Goal: Task Accomplishment & Management: Use online tool/utility

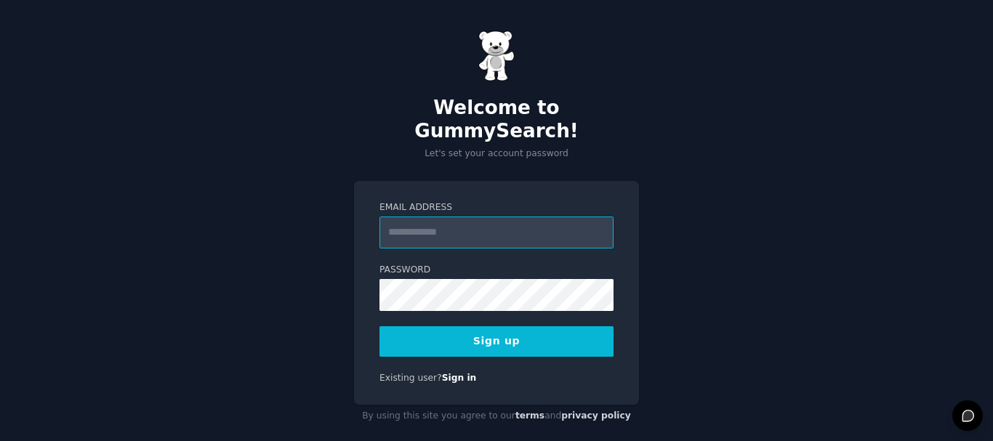
click at [471, 217] on input "Email Address" at bounding box center [497, 233] width 234 height 32
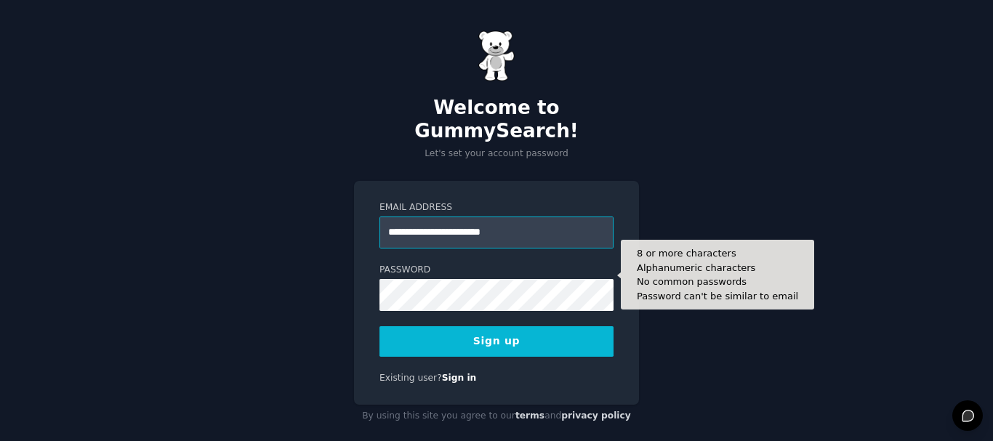
type input "**********"
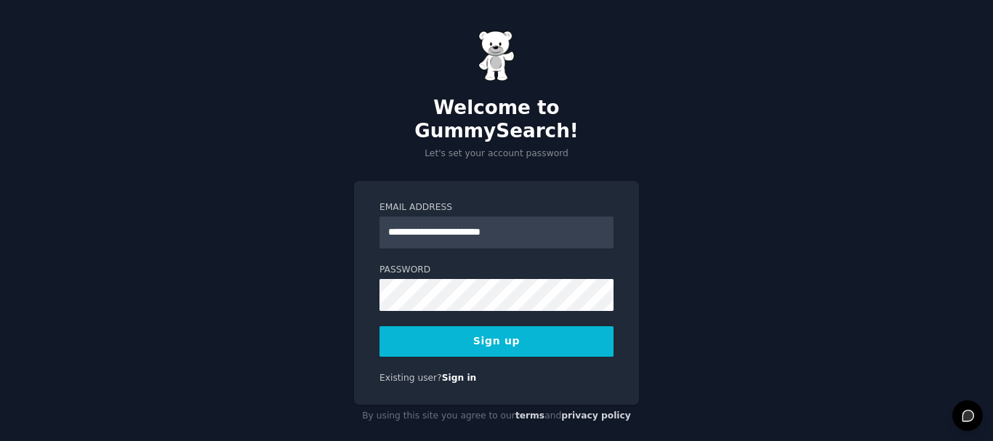
click at [516, 326] on button "Sign up" at bounding box center [497, 341] width 234 height 31
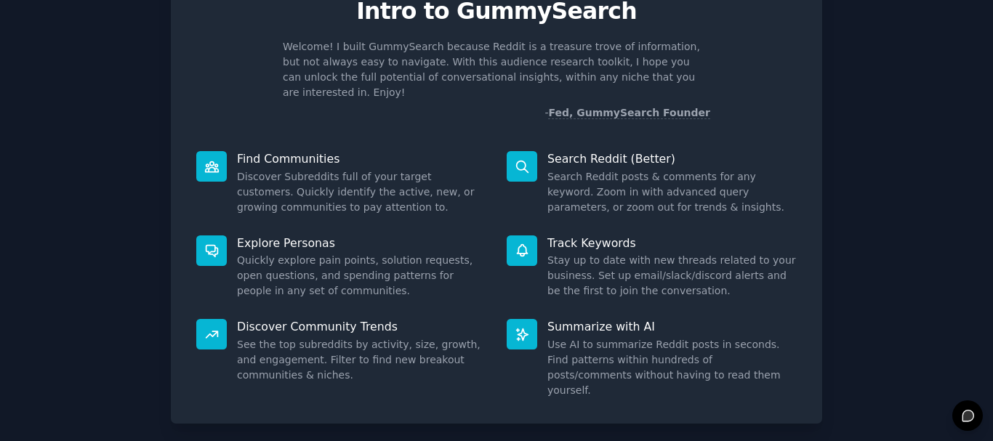
scroll to position [128, 0]
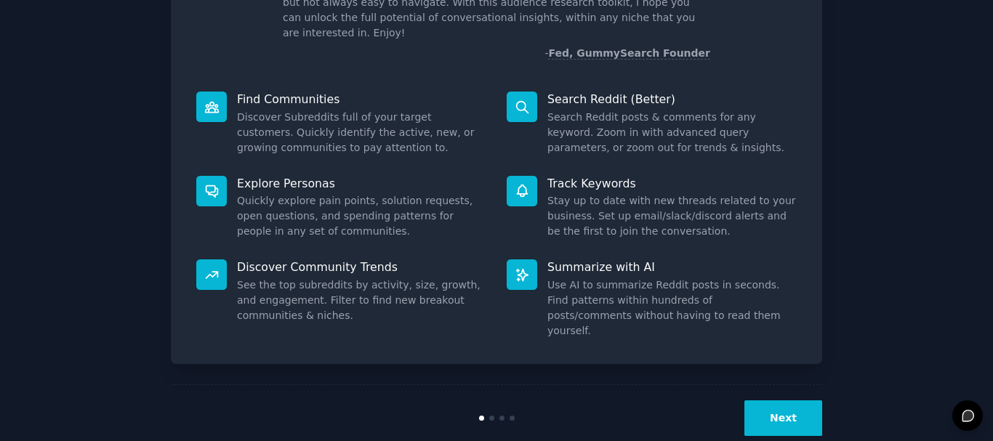
click at [787, 401] on button "Next" at bounding box center [784, 419] width 78 height 36
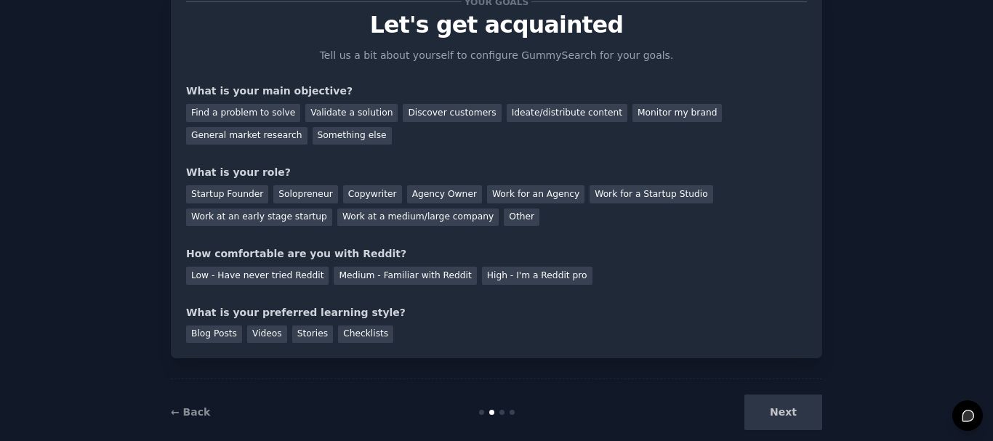
scroll to position [79, 0]
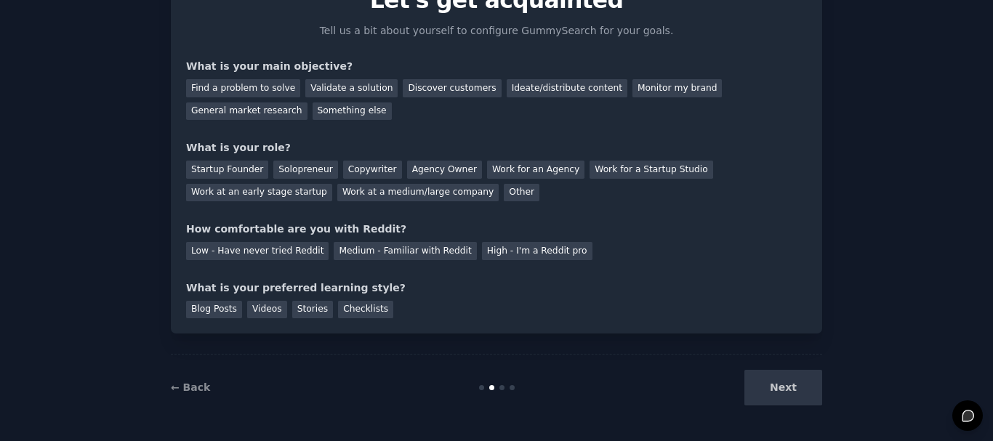
click at [782, 393] on div "Next" at bounding box center [713, 388] width 217 height 36
drag, startPoint x: 204, startPoint y: 285, endPoint x: 394, endPoint y: 284, distance: 190.5
click at [394, 284] on div "Your goals Let's get acquainted Tell us a bit about yourself to configure Gummy…" at bounding box center [497, 147] width 652 height 372
click at [460, 291] on div "What is your preferred learning style?" at bounding box center [496, 288] width 621 height 15
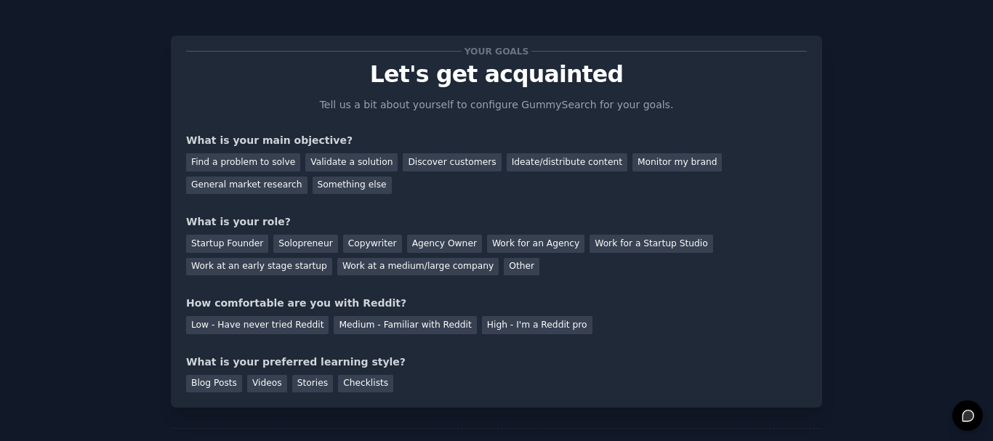
scroll to position [0, 0]
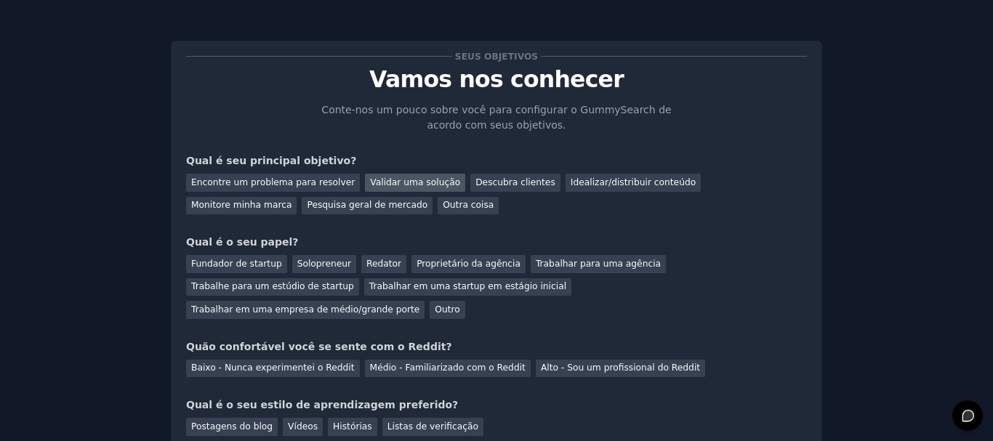
click at [403, 185] on font "Validar uma solução" at bounding box center [415, 182] width 90 height 10
click at [481, 183] on font "Descubra clientes" at bounding box center [516, 182] width 80 height 10
click at [378, 181] on font "Validar uma solução" at bounding box center [415, 182] width 90 height 10
click at [231, 265] on font "Fundador de startup" at bounding box center [236, 264] width 91 height 10
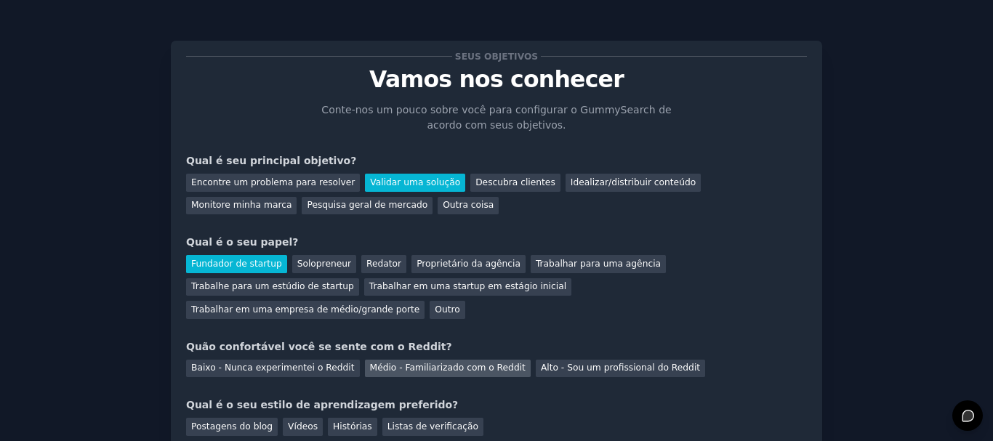
click at [416, 363] on font "Médio - Familiarizado com o Reddit" at bounding box center [448, 368] width 156 height 10
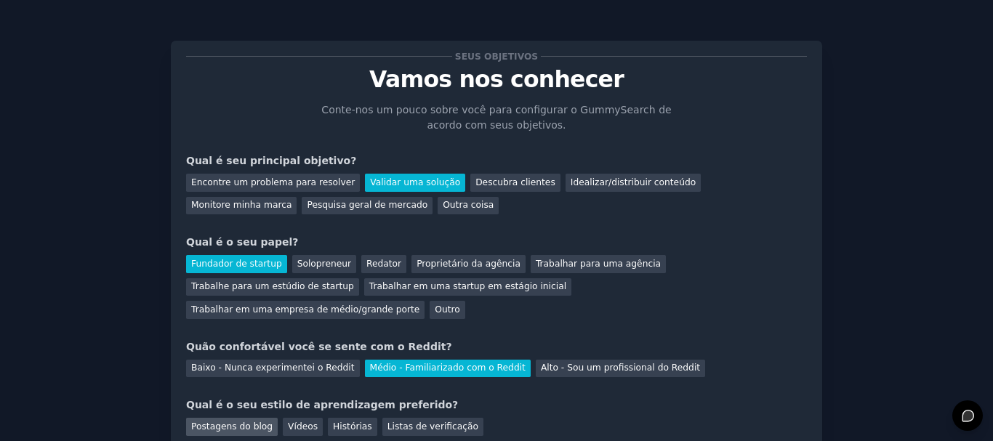
click at [222, 422] on font "Postagens do blog" at bounding box center [231, 427] width 81 height 10
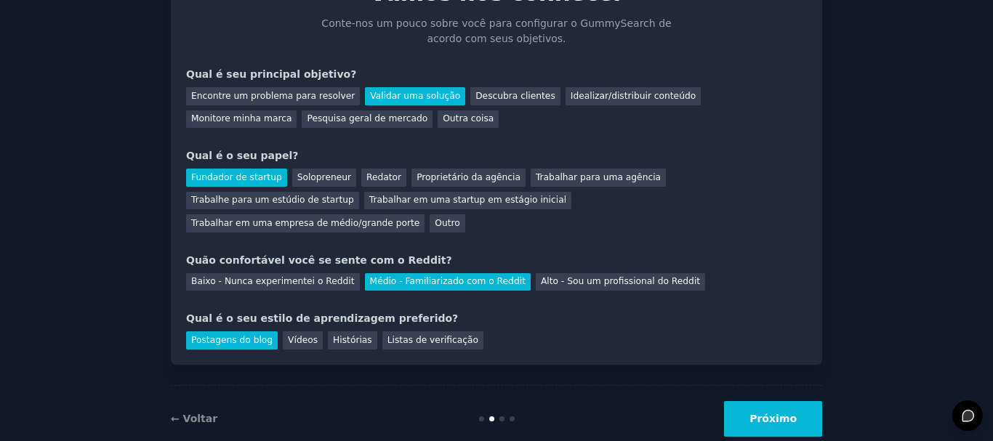
scroll to position [95, 0]
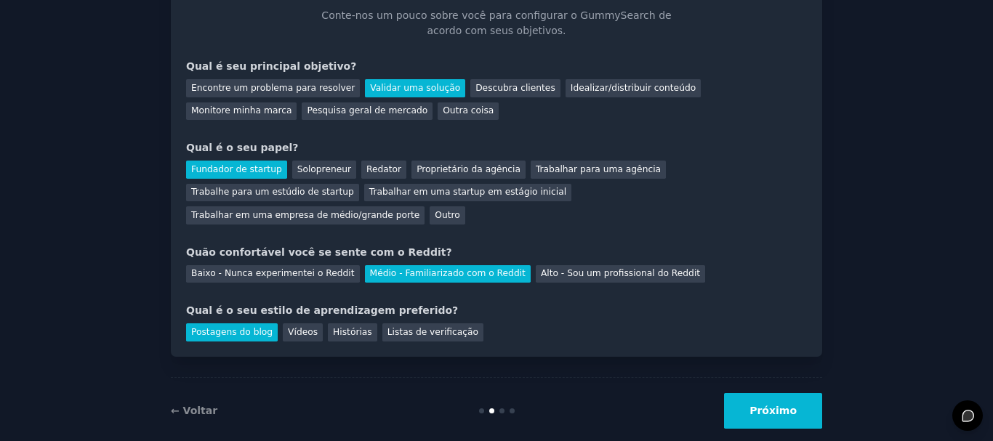
click at [761, 405] on font "Próximo" at bounding box center [773, 411] width 47 height 12
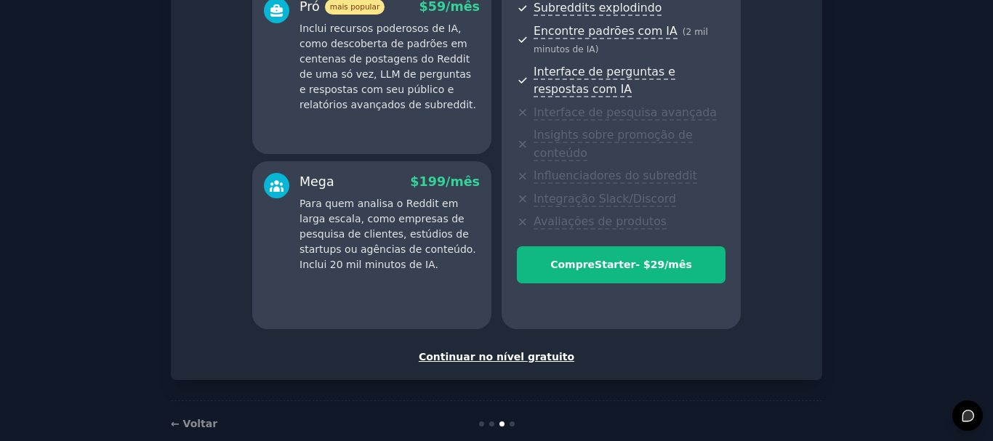
scroll to position [327, 0]
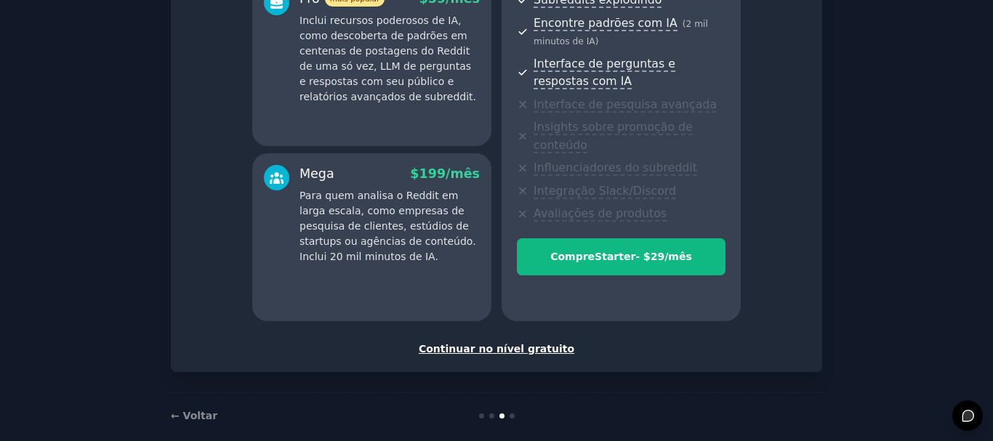
click at [504, 343] on font "Continuar no nível gratuito" at bounding box center [497, 349] width 156 height 12
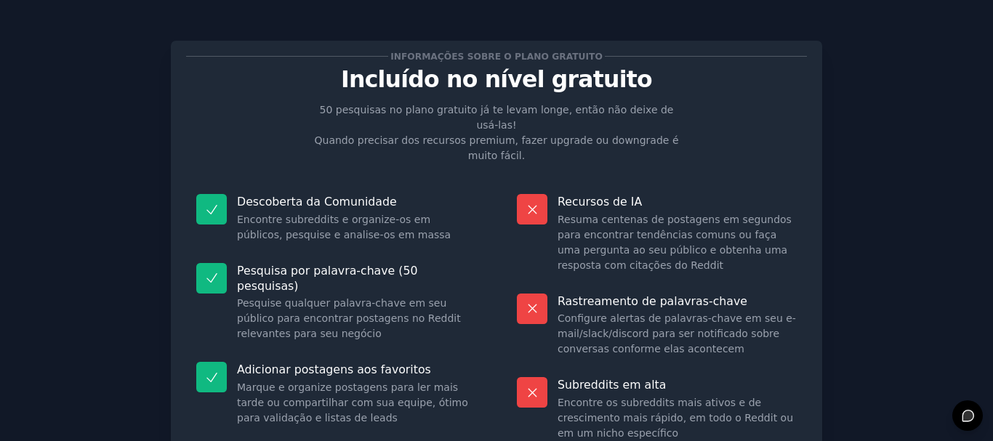
scroll to position [145, 0]
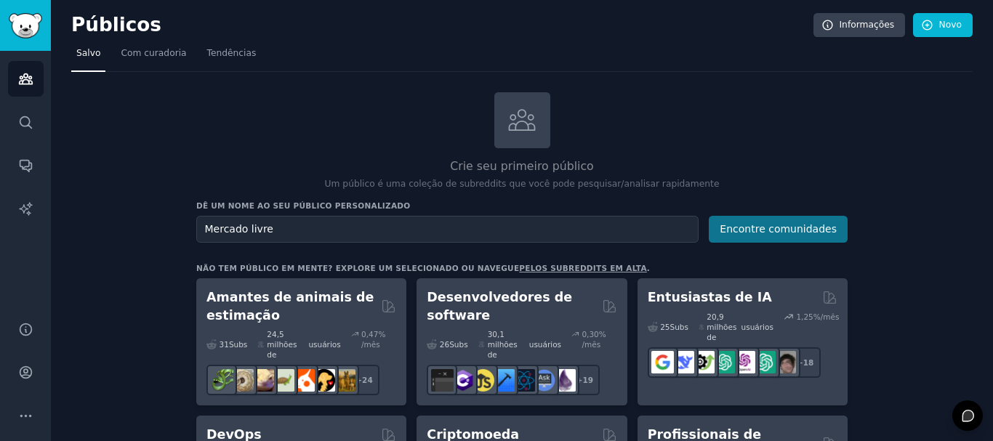
type input "Mercado livre"
click at [756, 233] on font "Encontre comunidades" at bounding box center [778, 229] width 117 height 12
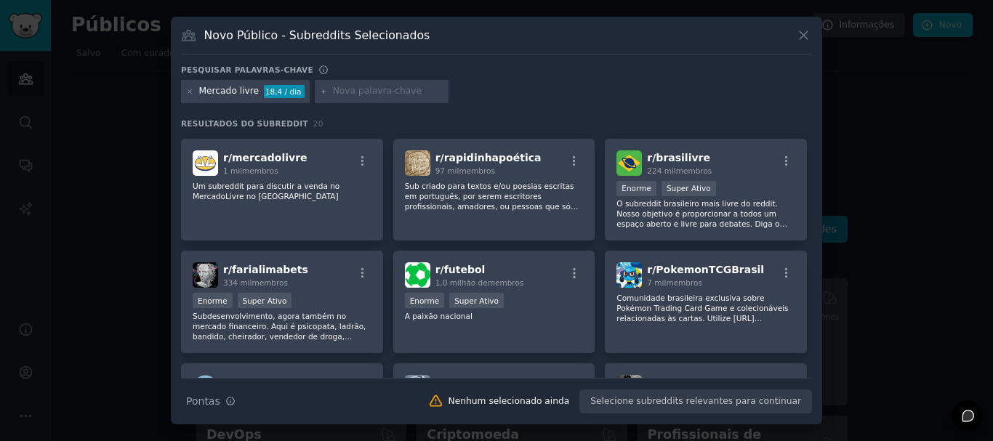
scroll to position [219, 0]
click at [315, 207] on div "r/ mercadolivre 1 mil membros Um subreddit para discutir a venda no MercadoLivr…" at bounding box center [282, 191] width 202 height 103
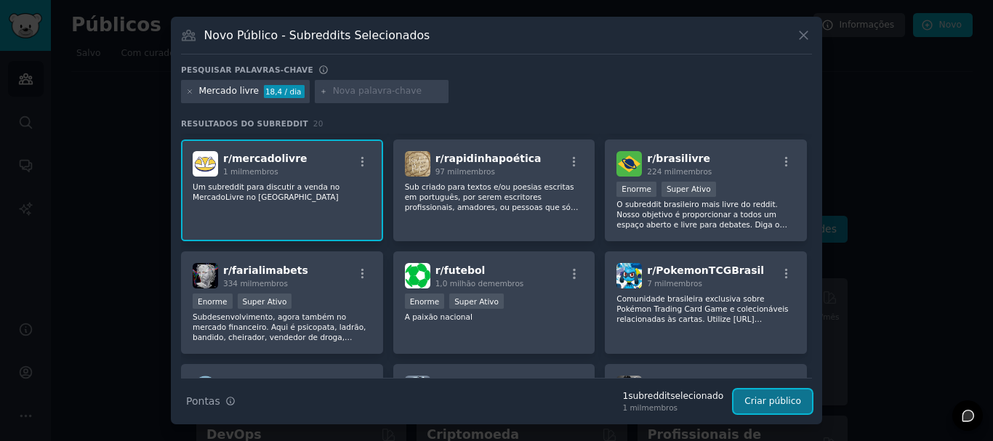
click at [769, 401] on font "Criar público" at bounding box center [773, 401] width 57 height 10
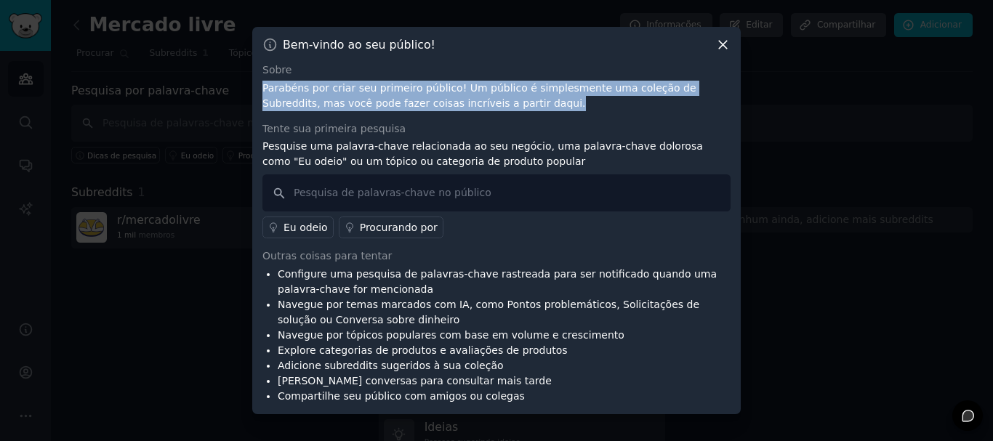
drag, startPoint x: 264, startPoint y: 91, endPoint x: 710, endPoint y: 98, distance: 446.5
click at [710, 98] on p "Parabéns por criar seu primeiro público! Um público é simplesmente uma coleção …" at bounding box center [496, 96] width 468 height 31
click at [492, 110] on p "Parabéns por criar seu primeiro público! Um público é simplesmente uma coleção …" at bounding box center [496, 96] width 468 height 31
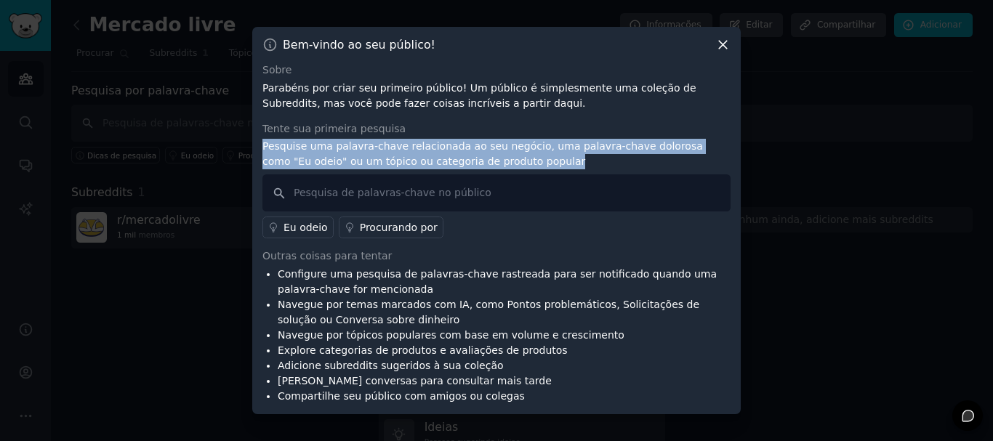
drag, startPoint x: 264, startPoint y: 153, endPoint x: 723, endPoint y: 156, distance: 458.8
click at [723, 156] on p "Pesquise uma palavra-chave relacionada ao seu negócio, uma palavra-chave doloro…" at bounding box center [496, 154] width 468 height 31
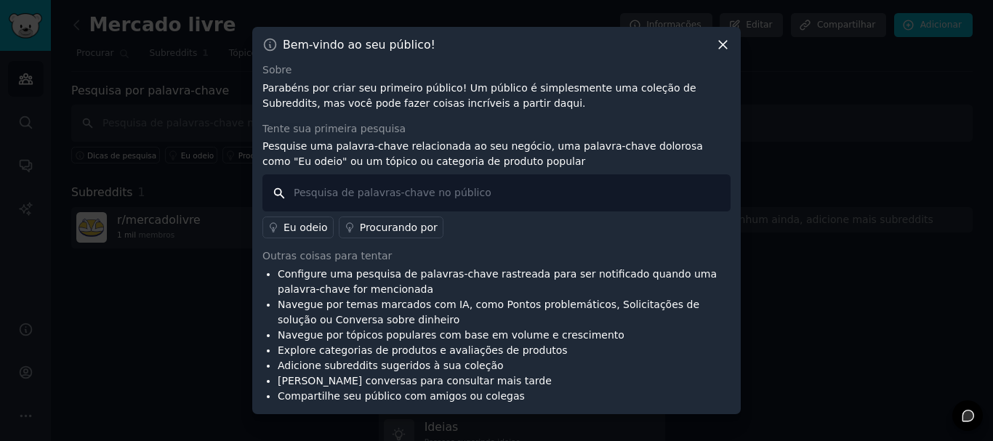
click at [411, 190] on input "text" at bounding box center [496, 193] width 468 height 37
type input "!"
type input "Anuncios mercado live"
click at [377, 225] on font "Procurando por" at bounding box center [399, 228] width 78 height 12
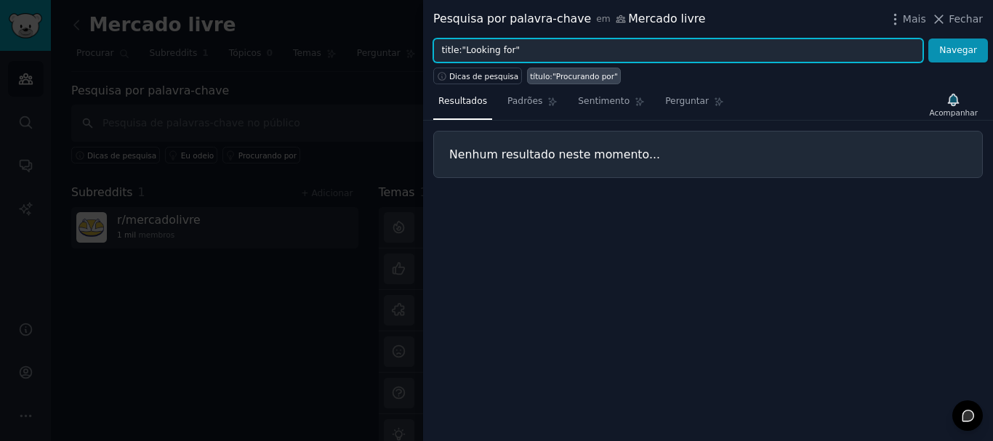
click at [524, 51] on input "title:"Looking for"" at bounding box center [678, 51] width 490 height 25
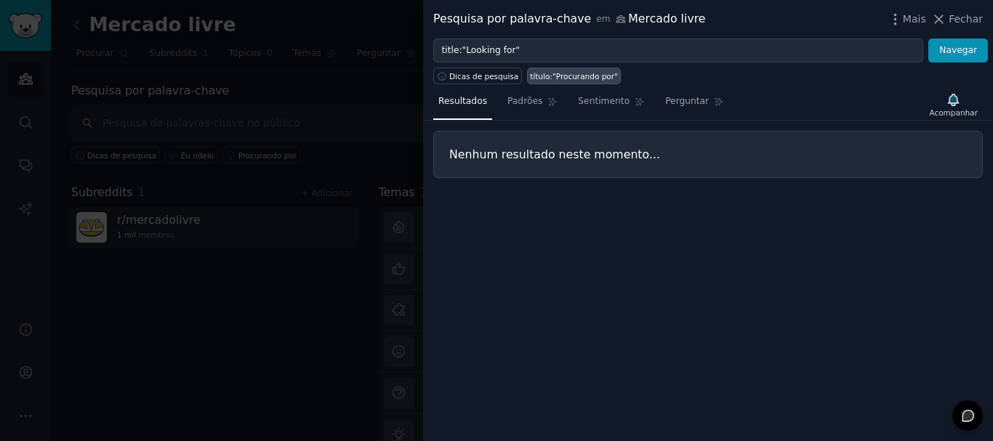
click at [564, 72] on font "título:"Procurando por"" at bounding box center [574, 76] width 88 height 9
click at [482, 73] on font "Dicas de pesquisa" at bounding box center [483, 76] width 69 height 9
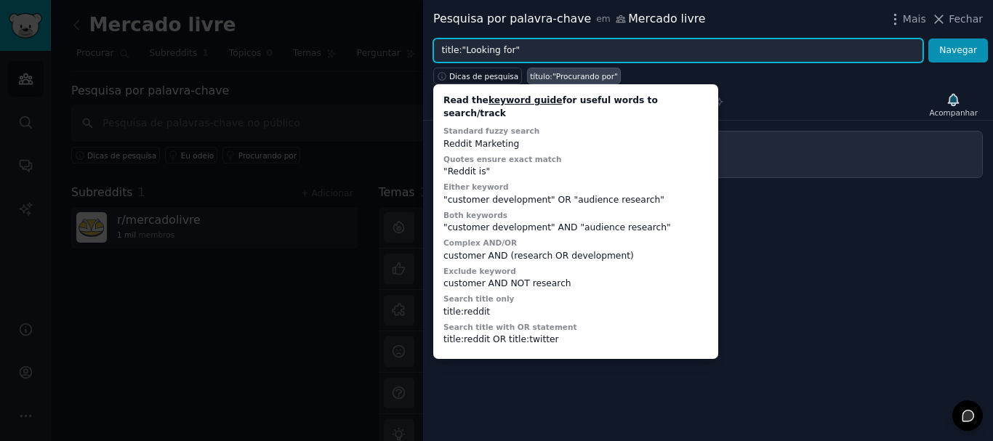
click at [519, 45] on input "title:"Looking for"" at bounding box center [678, 51] width 490 height 25
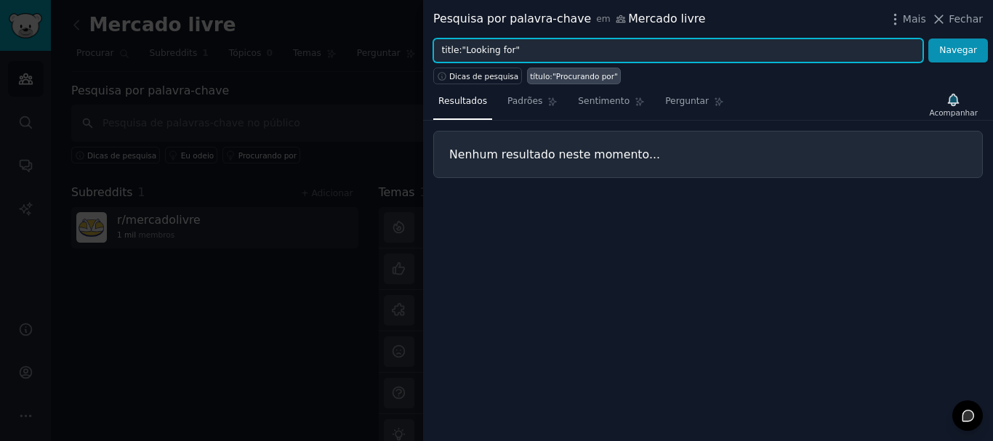
click at [477, 47] on input "title:"Looking for"" at bounding box center [678, 51] width 490 height 25
click at [541, 58] on input "title:"Looking for"" at bounding box center [678, 51] width 490 height 25
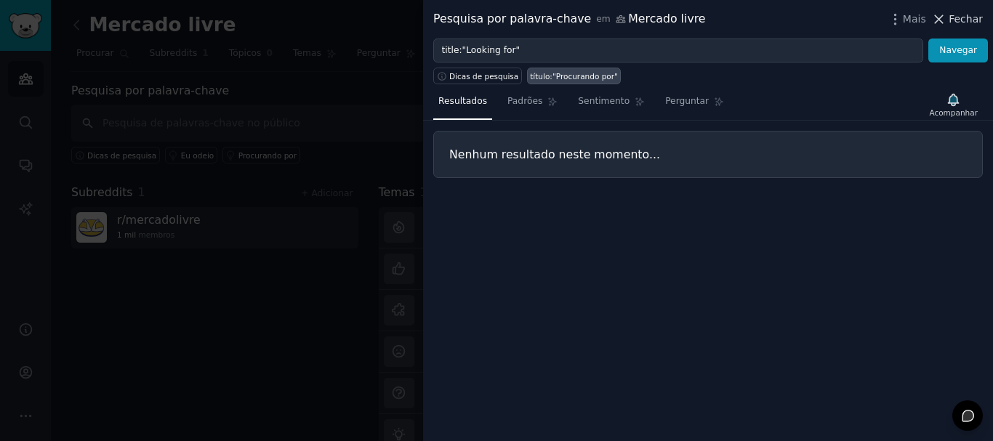
click at [967, 20] on font "Fechar" at bounding box center [966, 19] width 34 height 12
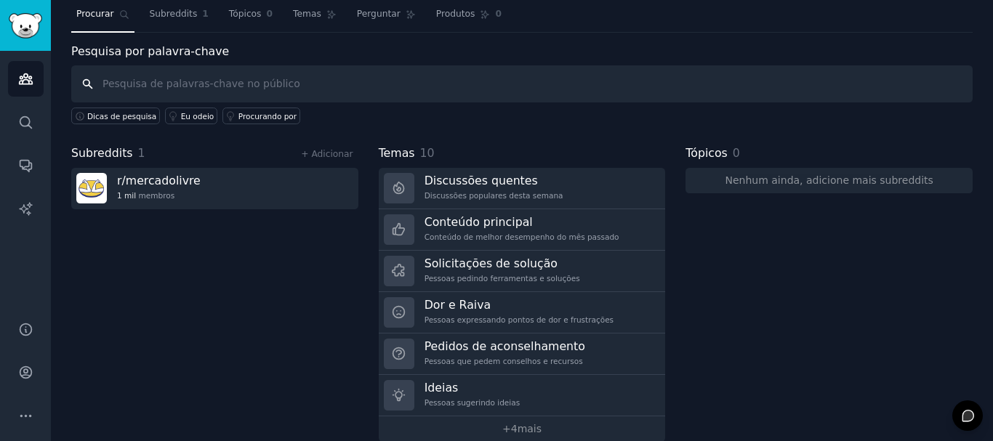
scroll to position [60, 0]
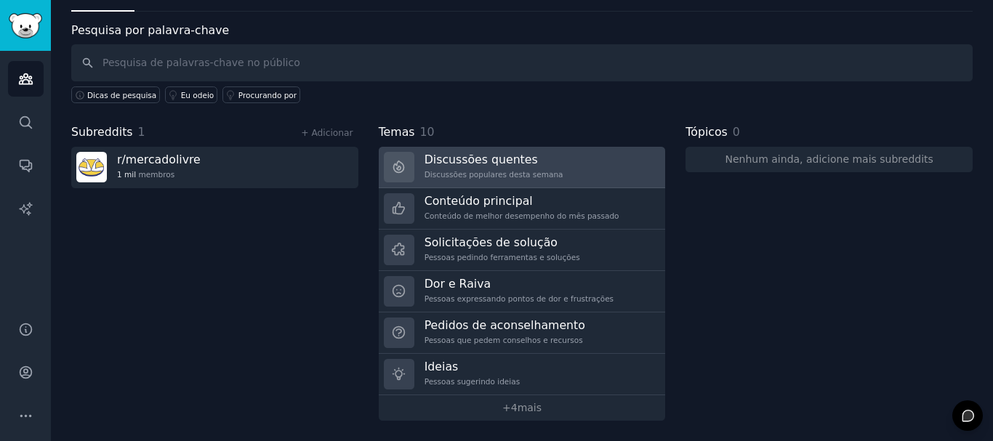
click at [572, 171] on link "Discussões quentes Discussões populares desta semana" at bounding box center [522, 167] width 287 height 41
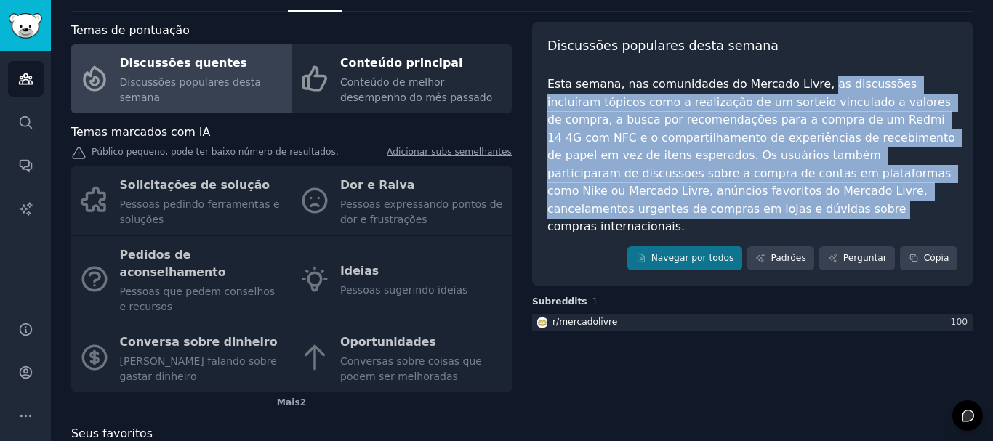
drag, startPoint x: 801, startPoint y: 83, endPoint x: 939, endPoint y: 196, distance: 178.2
click at [939, 196] on font "Esta semana, nas comunidades do Mercado Livre, as discussões incluíram tópicos …" at bounding box center [754, 155] width 412 height 156
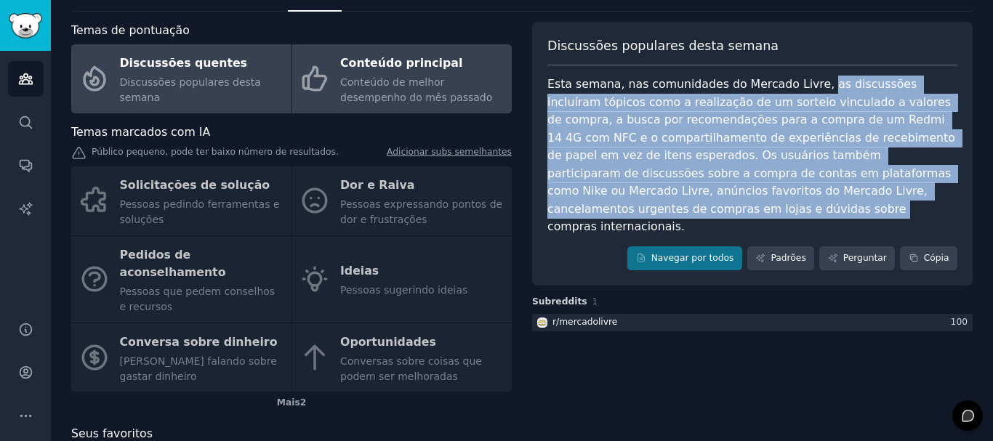
click at [402, 82] on font "Conteúdo de melhor desempenho do mês passado" at bounding box center [416, 89] width 152 height 27
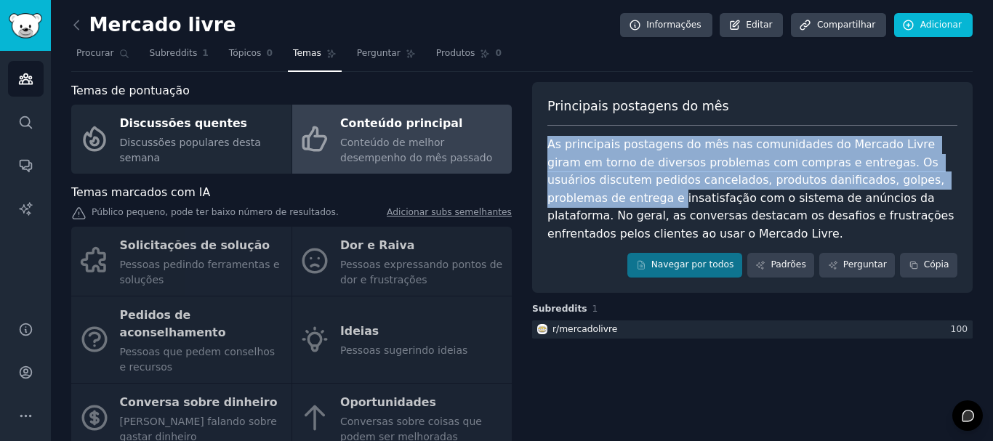
drag, startPoint x: 549, startPoint y: 146, endPoint x: 944, endPoint y: 183, distance: 396.5
click at [944, 183] on div "As principais postagens do mês nas comunidades do Mercado Livre giram em torno …" at bounding box center [753, 189] width 410 height 107
click at [173, 52] on font "Subreddits" at bounding box center [174, 53] width 48 height 10
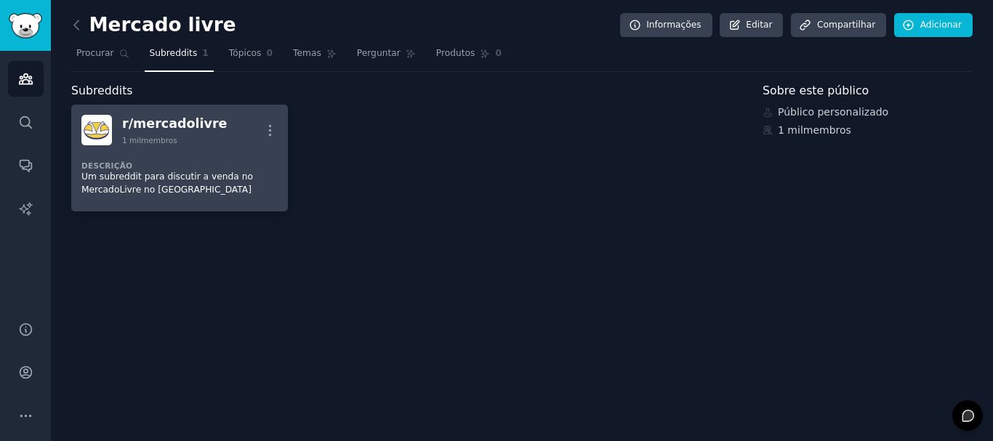
click at [225, 153] on div "Descrição Um subreddit para discutir a venda no MercadoLivre no [GEOGRAPHIC_DAT…" at bounding box center [179, 173] width 196 height 56
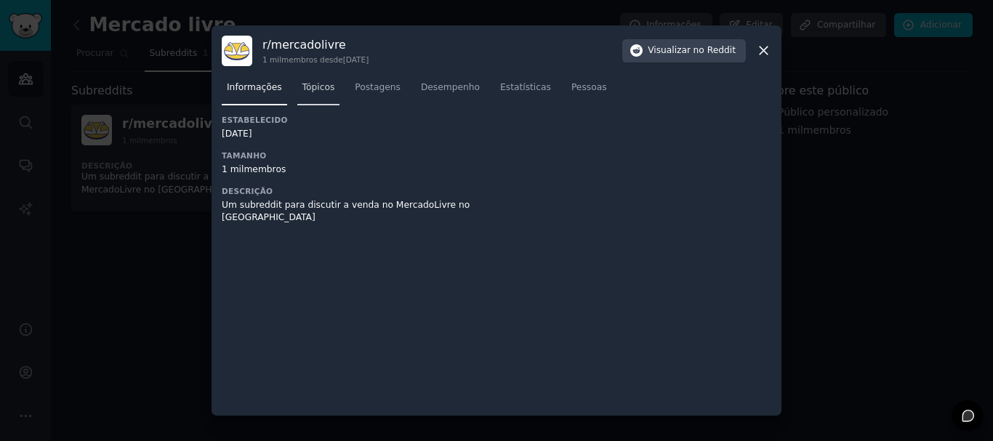
click at [319, 86] on font "Tópicos" at bounding box center [318, 87] width 33 height 10
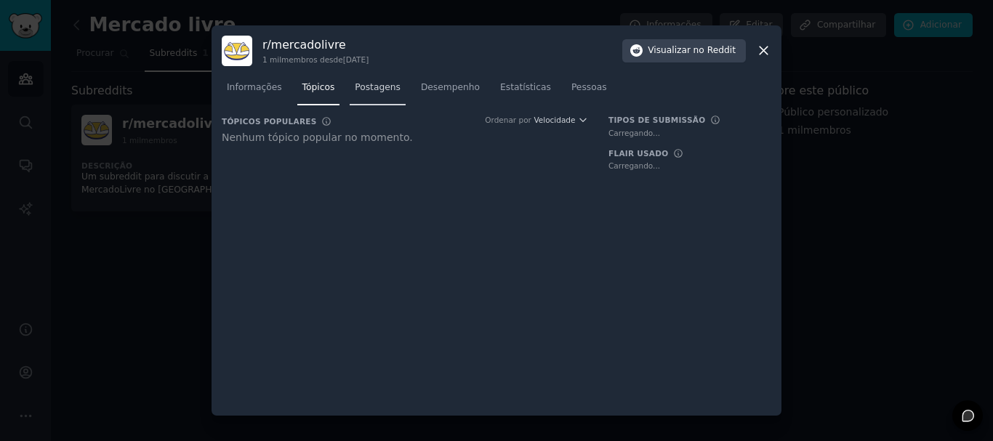
click at [393, 84] on link "Postagens" at bounding box center [378, 91] width 56 height 30
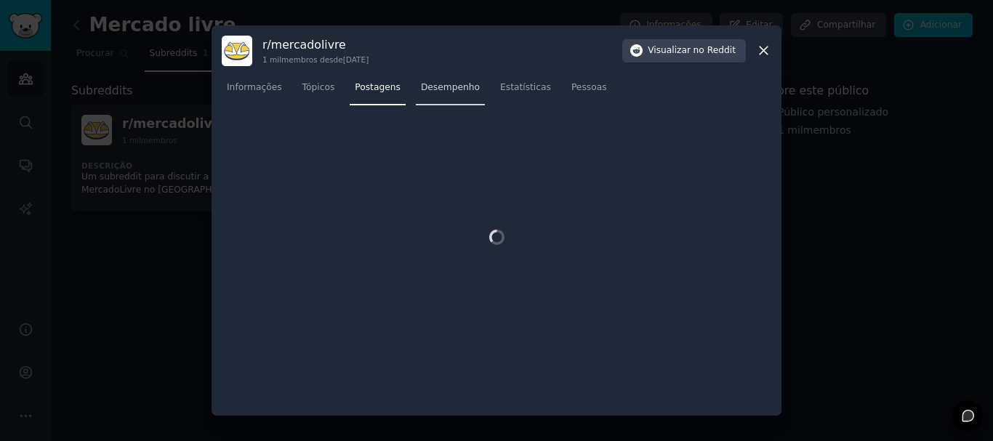
click at [449, 84] on font "Desempenho" at bounding box center [450, 87] width 59 height 10
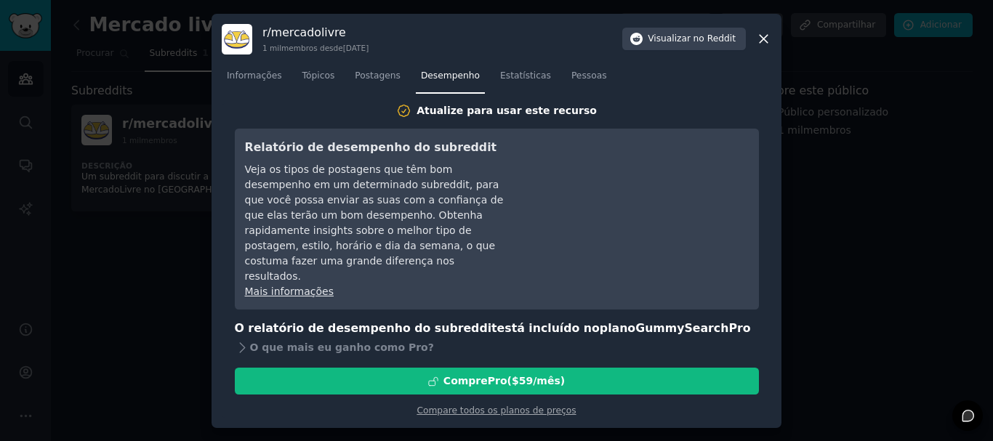
click at [766, 47] on icon at bounding box center [763, 38] width 15 height 15
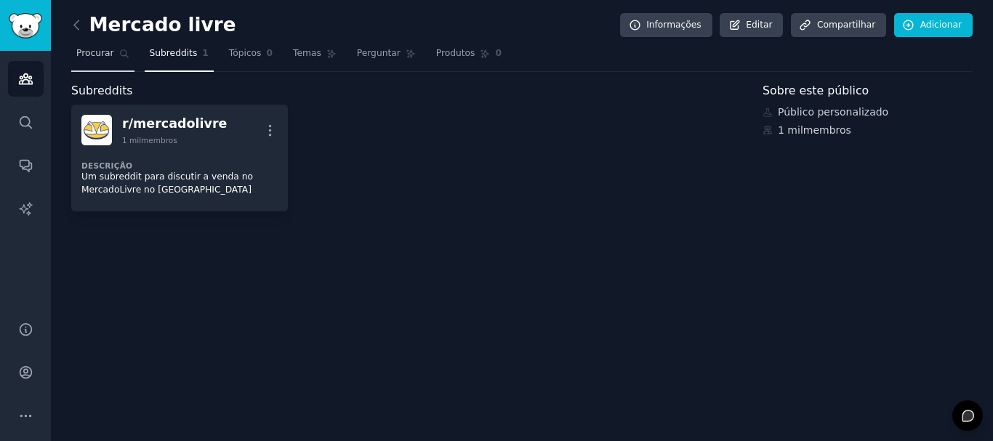
click at [103, 47] on link "Procurar" at bounding box center [102, 57] width 63 height 30
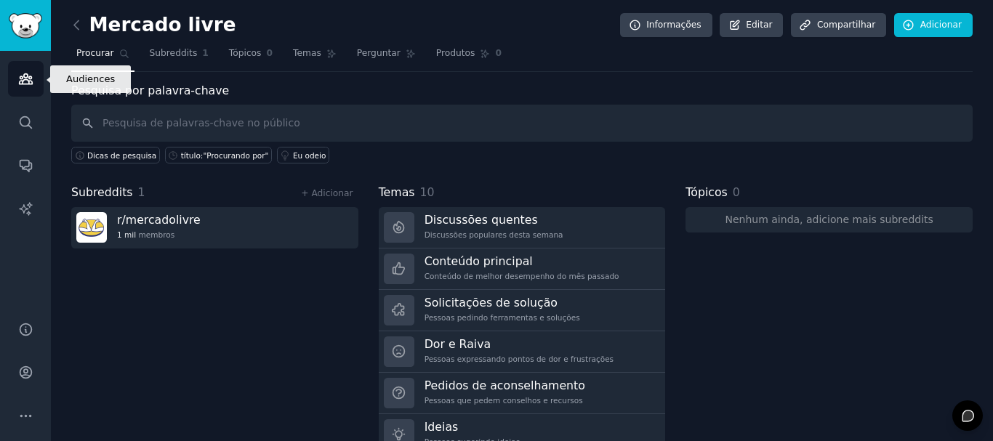
click at [28, 78] on icon "Barra lateral" at bounding box center [25, 78] width 15 height 15
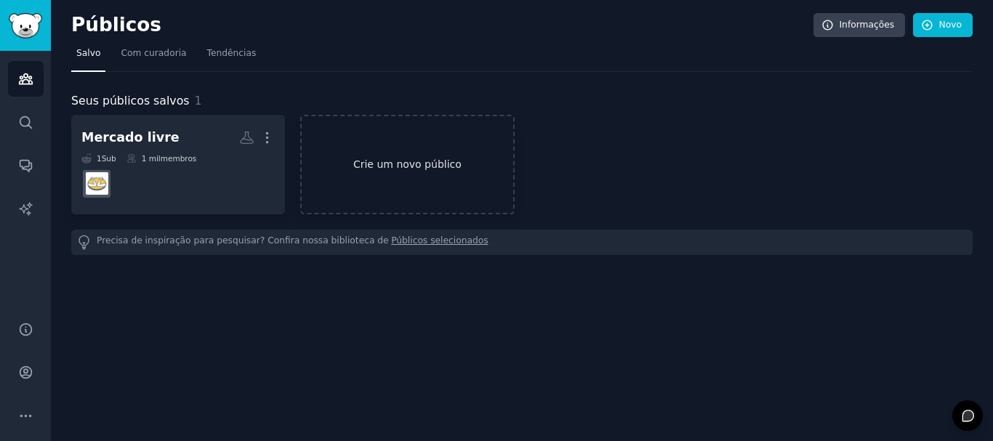
click at [400, 161] on font "Crie um novo público" at bounding box center [407, 165] width 108 height 12
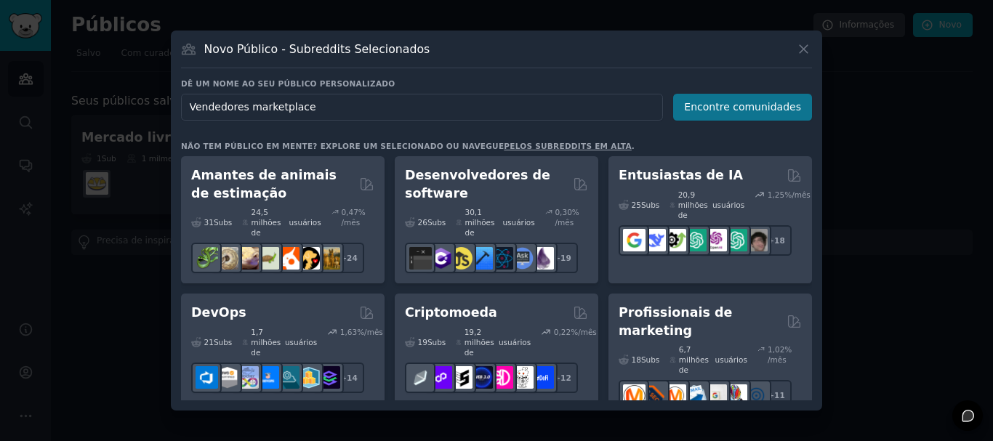
type input "Vendedores marketplace"
click at [737, 111] on font "Encontre comunidades" at bounding box center [742, 107] width 117 height 12
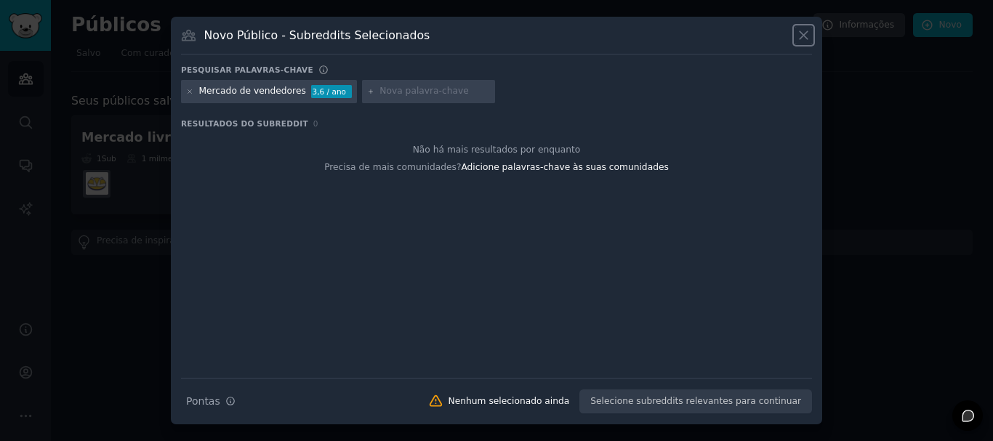
click at [809, 28] on icon at bounding box center [803, 35] width 15 height 15
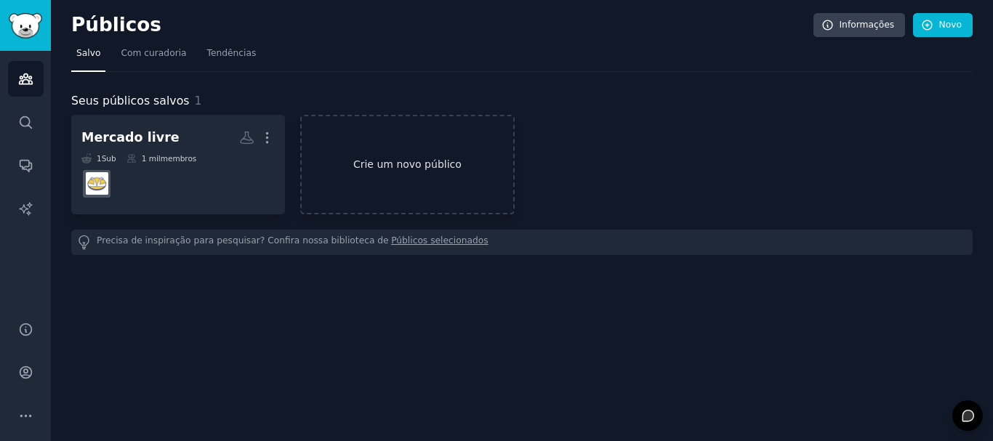
click at [410, 169] on font "Crie um novo público" at bounding box center [407, 165] width 108 height 12
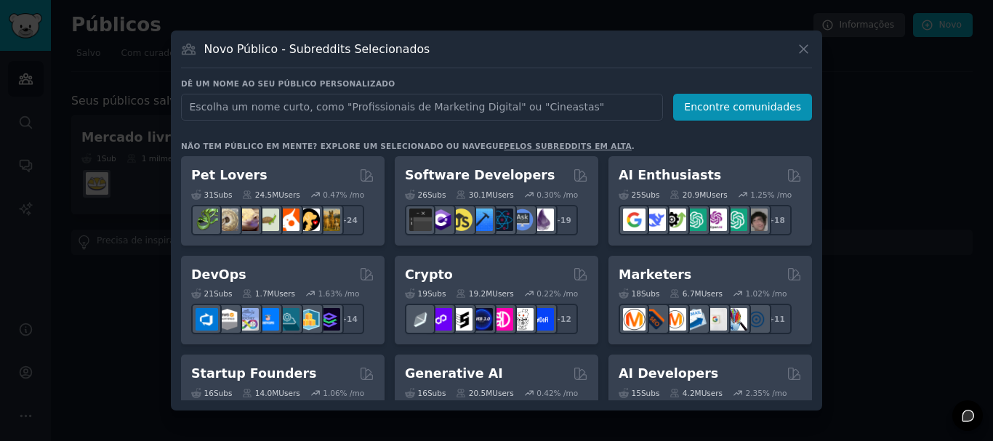
click at [294, 104] on input "text" at bounding box center [422, 107] width 482 height 27
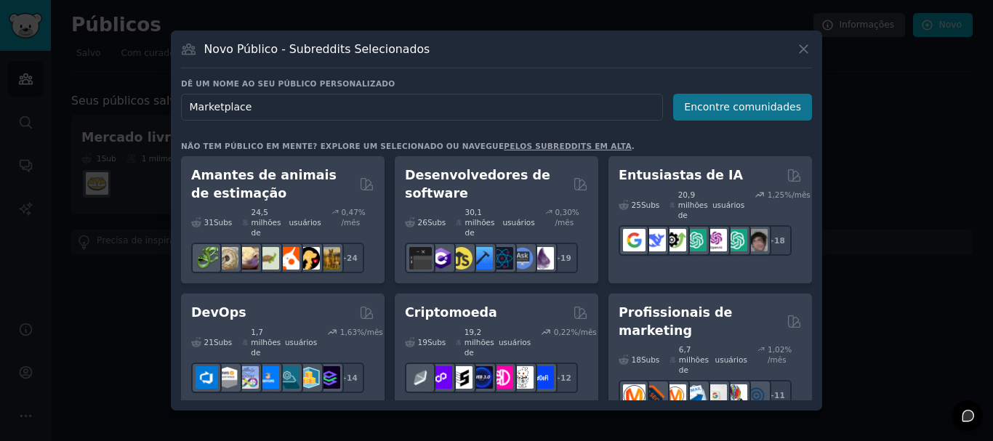
type input "Marketplace"
click at [738, 107] on font "Encontre comunidades" at bounding box center [742, 107] width 117 height 12
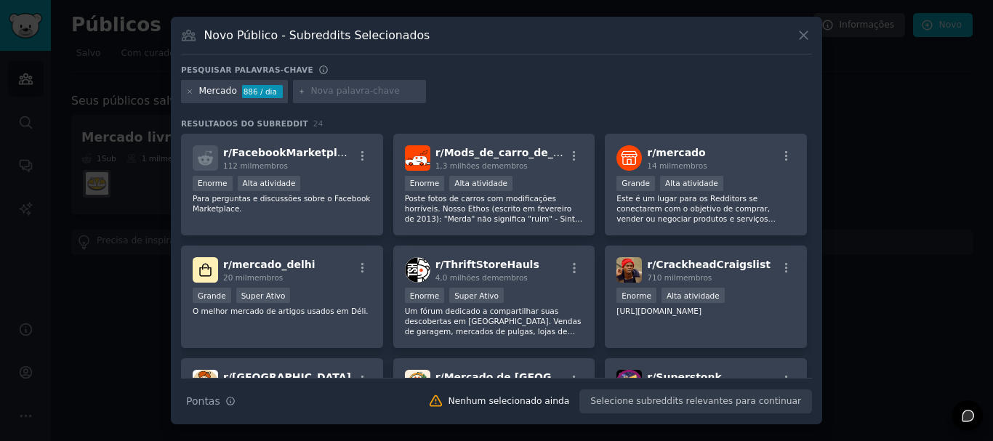
click at [337, 90] on input "text" at bounding box center [365, 91] width 111 height 13
type input "Mercado livre"
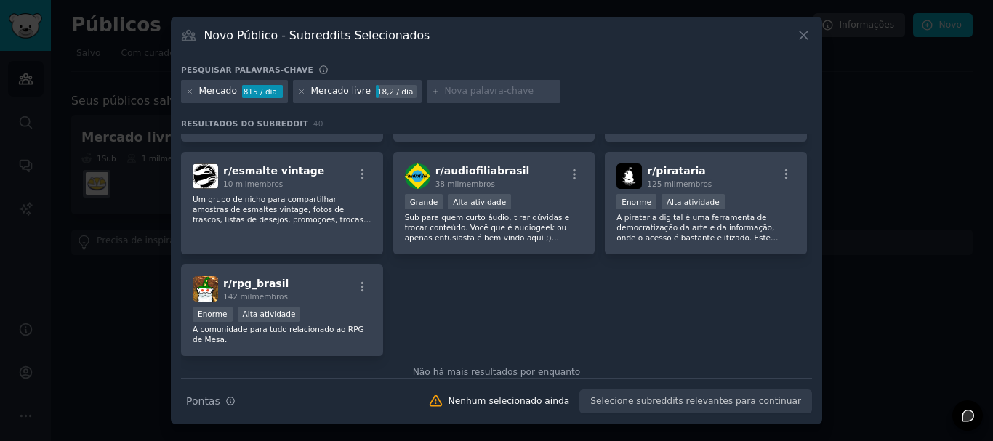
scroll to position [1341, 0]
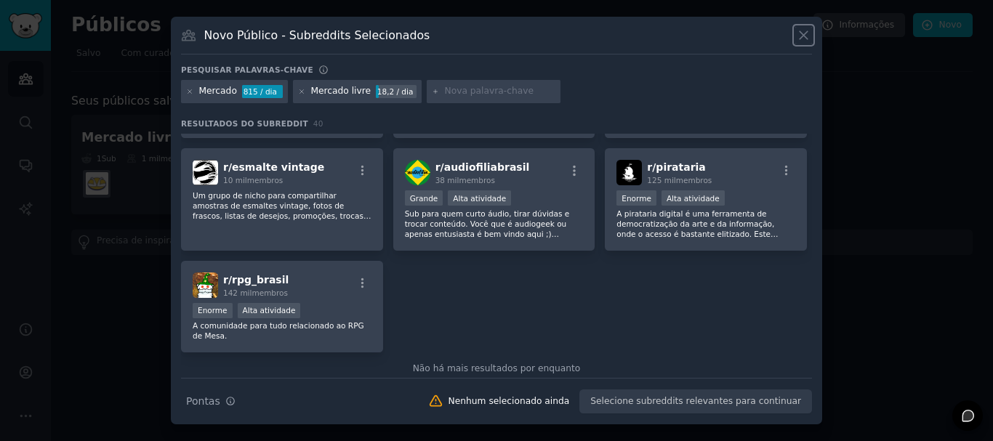
click at [809, 34] on icon at bounding box center [803, 35] width 15 height 15
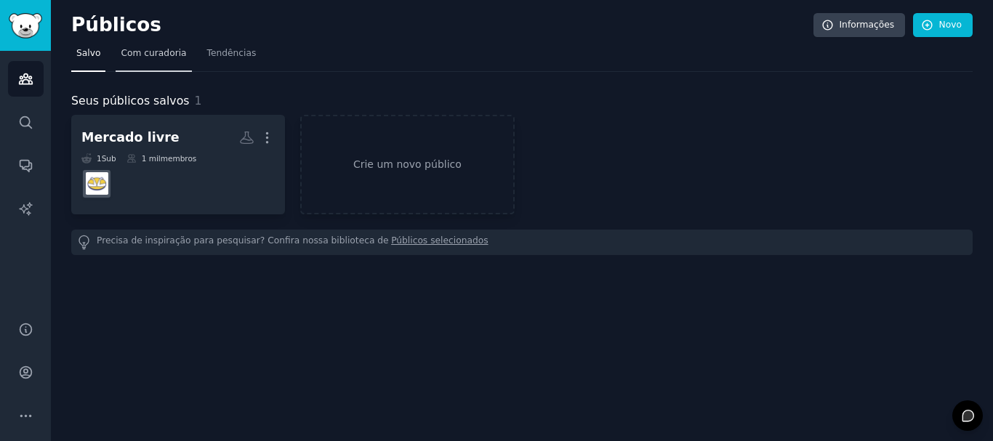
click at [170, 59] on span "Com curadoria" at bounding box center [153, 53] width 65 height 13
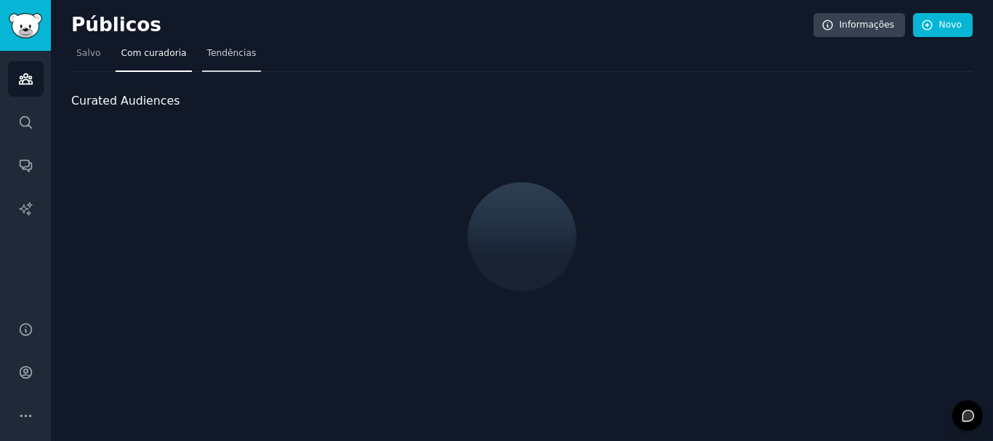
click at [232, 58] on font "Tendências" at bounding box center [231, 53] width 49 height 10
